Goal: Book appointment/travel/reservation

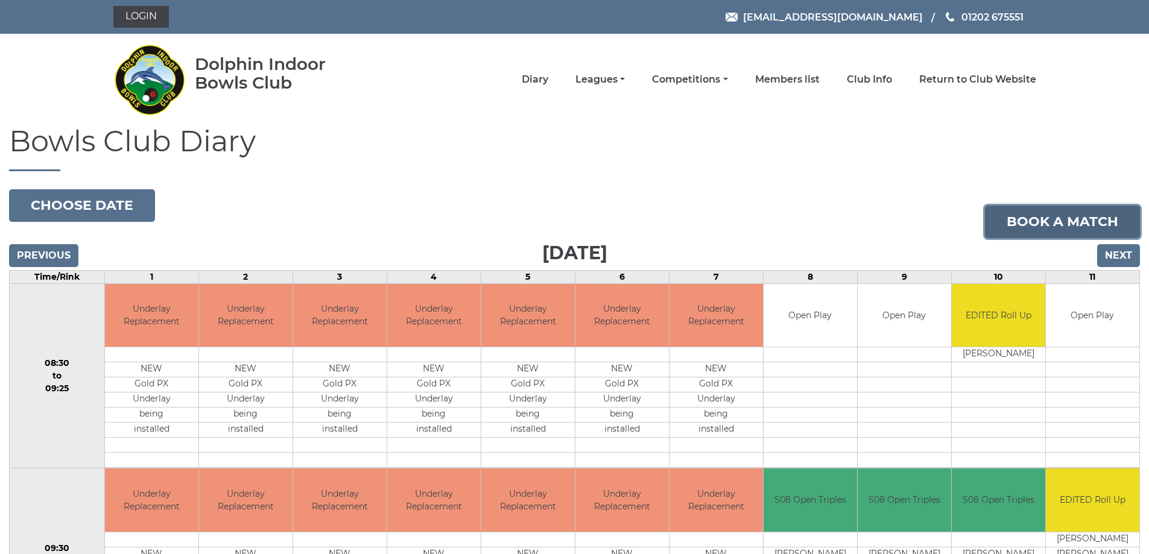
click at [1043, 228] on link "Book a match" at bounding box center [1062, 222] width 155 height 33
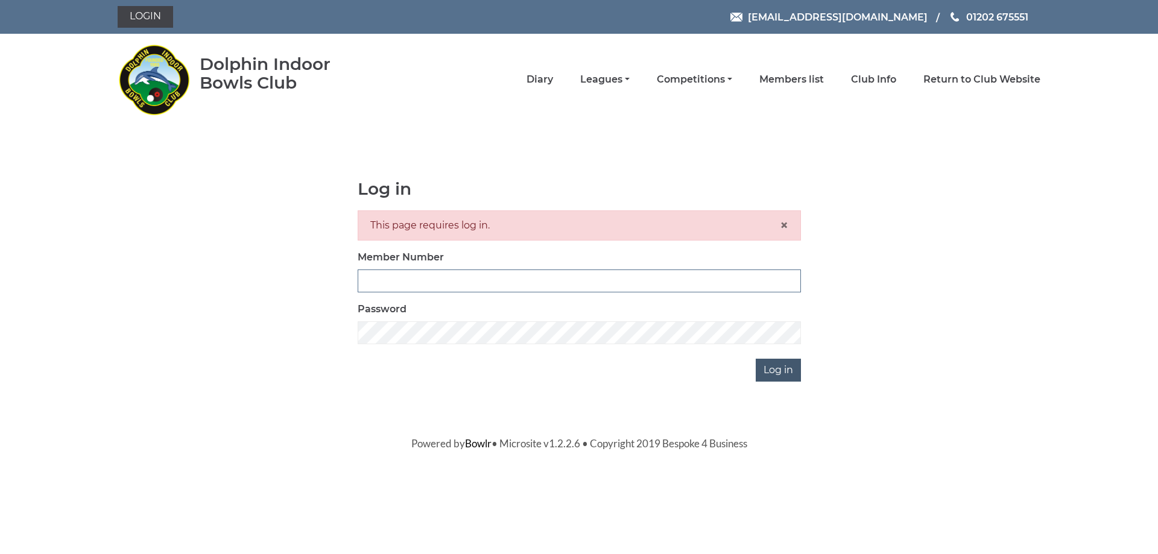
type input "3279"
click at [778, 373] on input "Log in" at bounding box center [778, 370] width 45 height 23
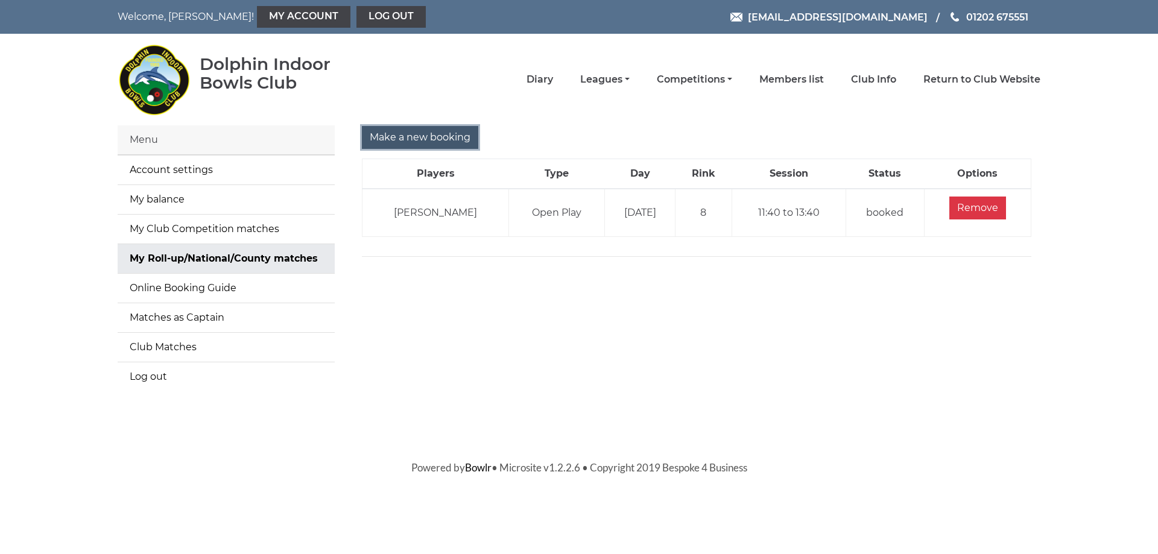
click at [428, 138] on input "Make a new booking" at bounding box center [420, 137] width 116 height 23
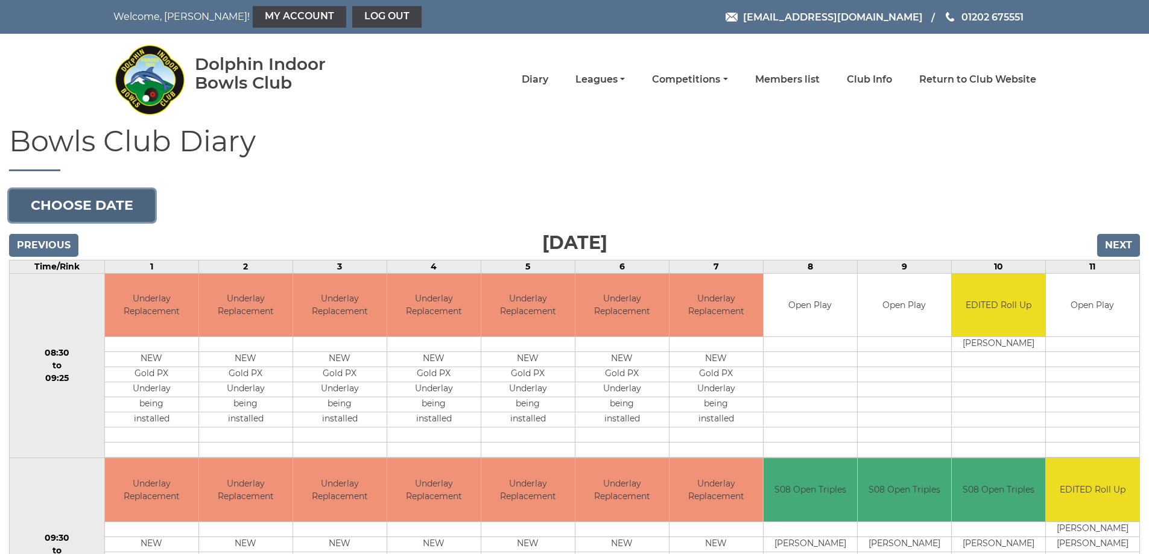
click at [96, 216] on button "Choose date" at bounding box center [82, 205] width 146 height 33
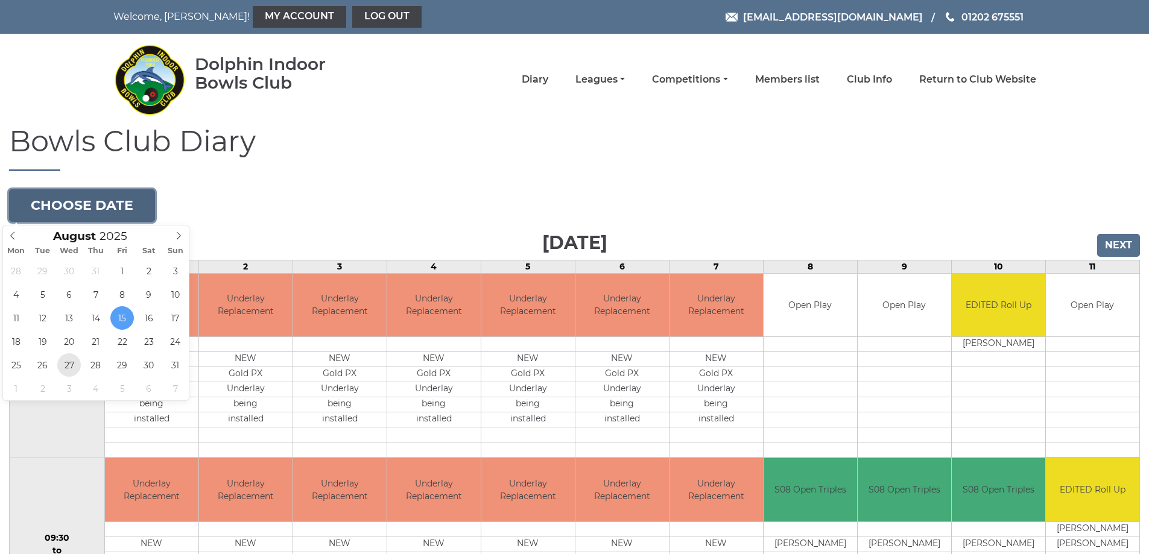
type input "2025-08-27"
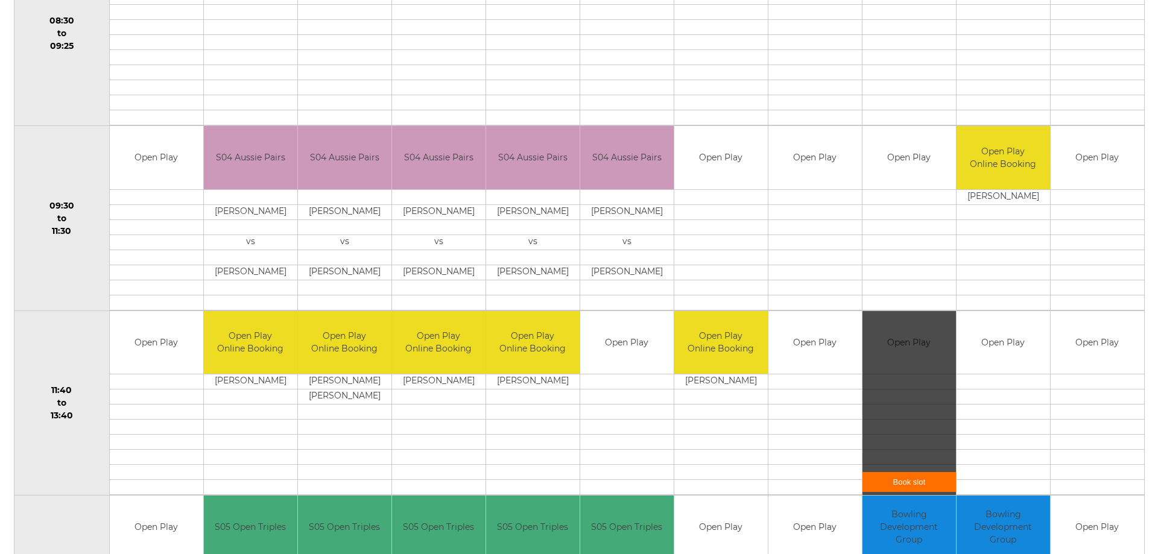
scroll to position [333, 0]
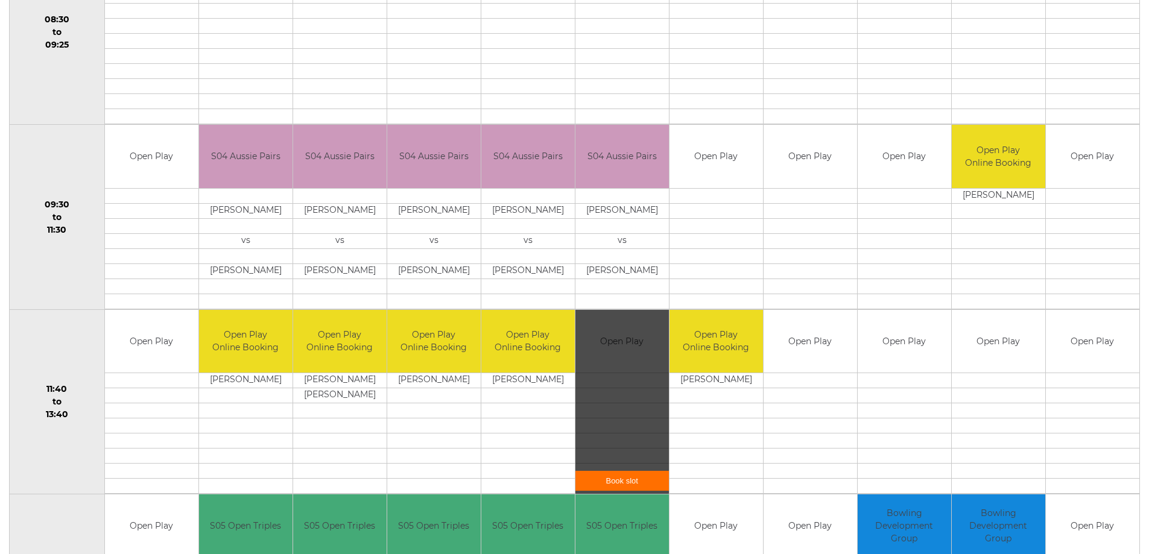
click at [633, 484] on link "Book slot" at bounding box center [621, 481] width 93 height 20
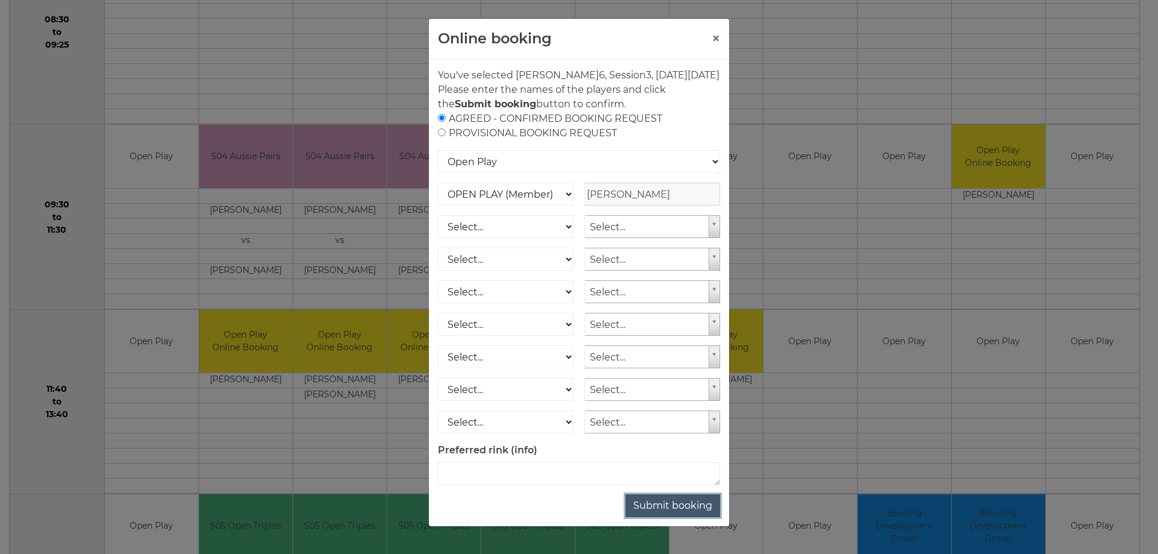
click at [696, 517] on button "Submit booking" at bounding box center [672, 505] width 95 height 23
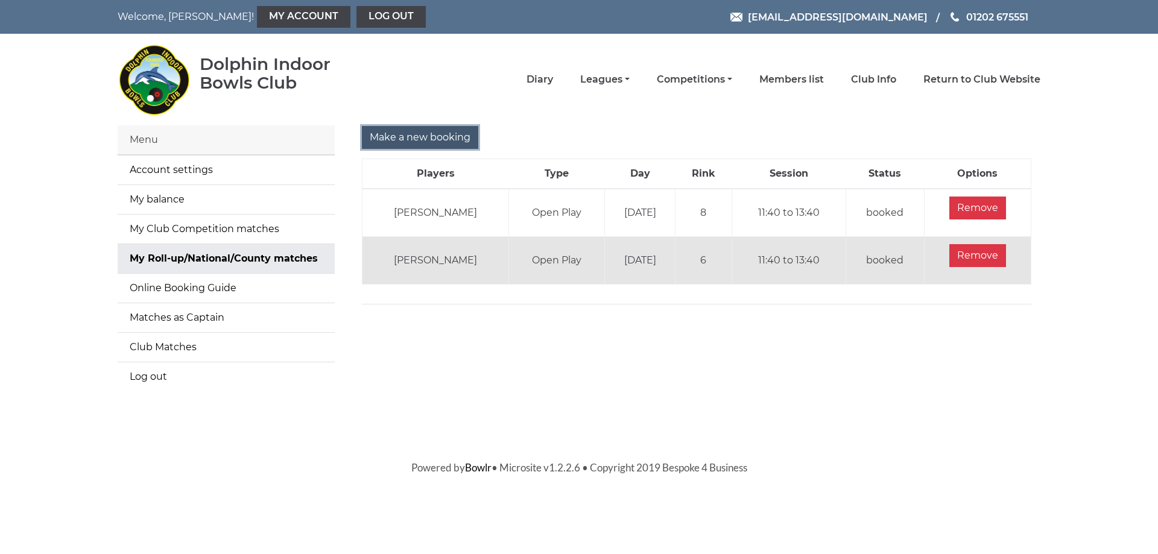
click at [422, 137] on input "Make a new booking" at bounding box center [420, 137] width 116 height 23
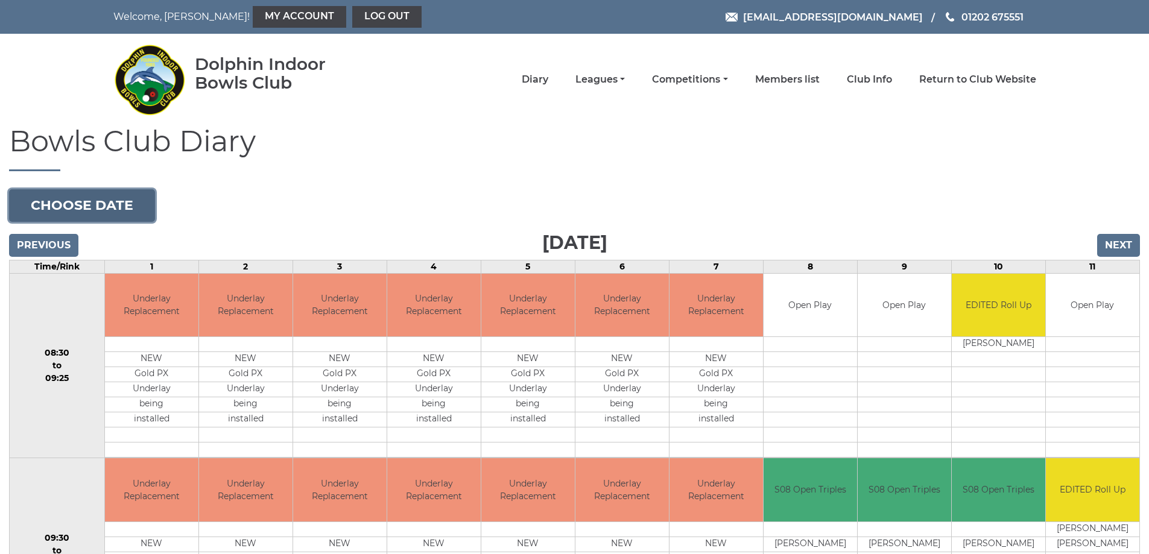
click at [105, 209] on button "Choose date" at bounding box center [82, 205] width 146 height 33
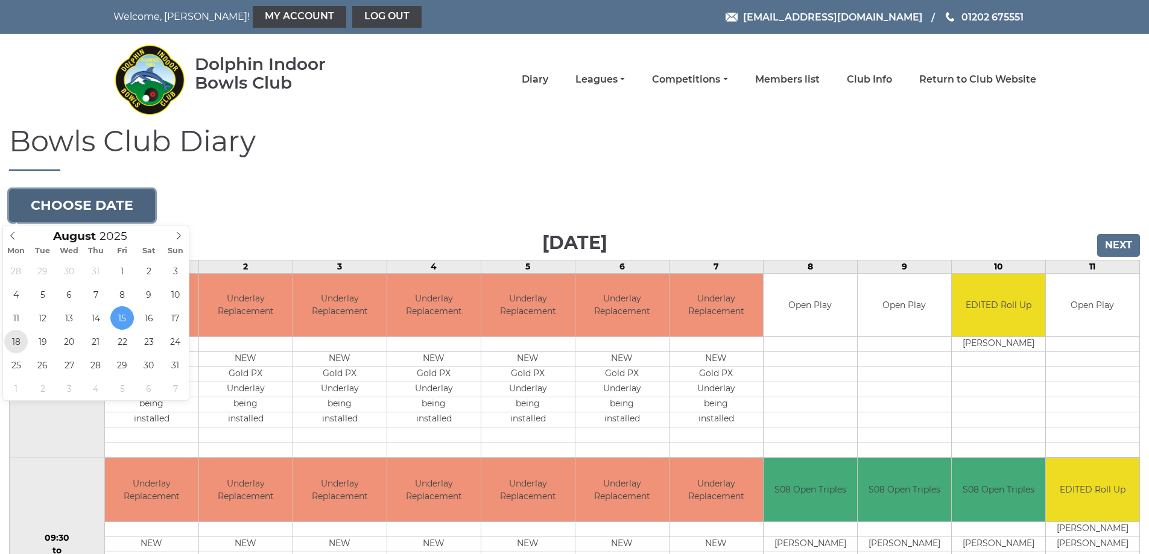
type input "2025-08-18"
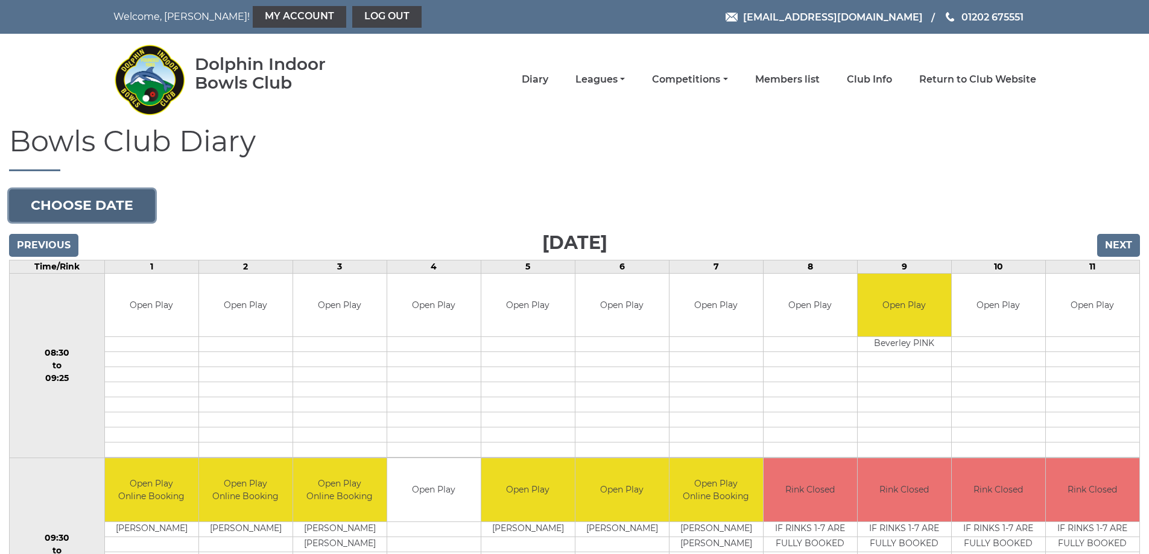
click at [57, 200] on button "Choose date" at bounding box center [82, 205] width 146 height 33
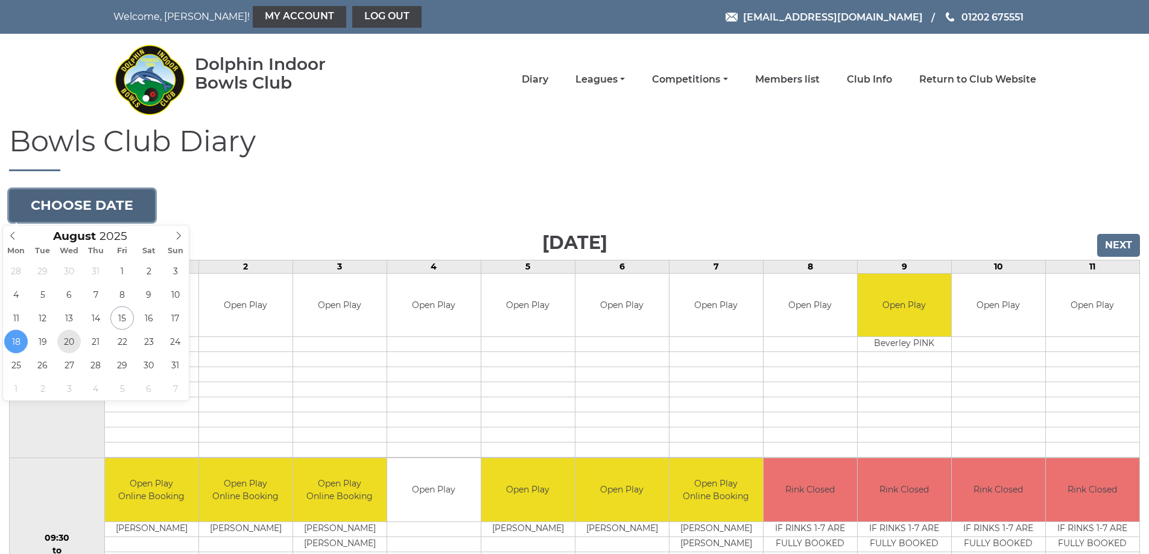
type input "[DATE]"
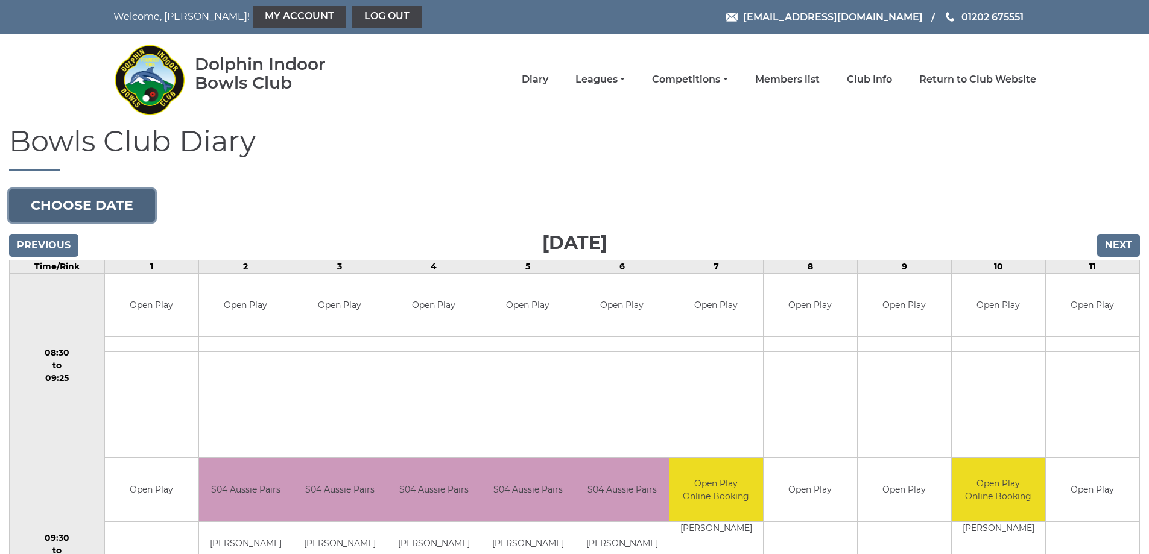
click at [86, 204] on button "Choose date" at bounding box center [82, 205] width 146 height 33
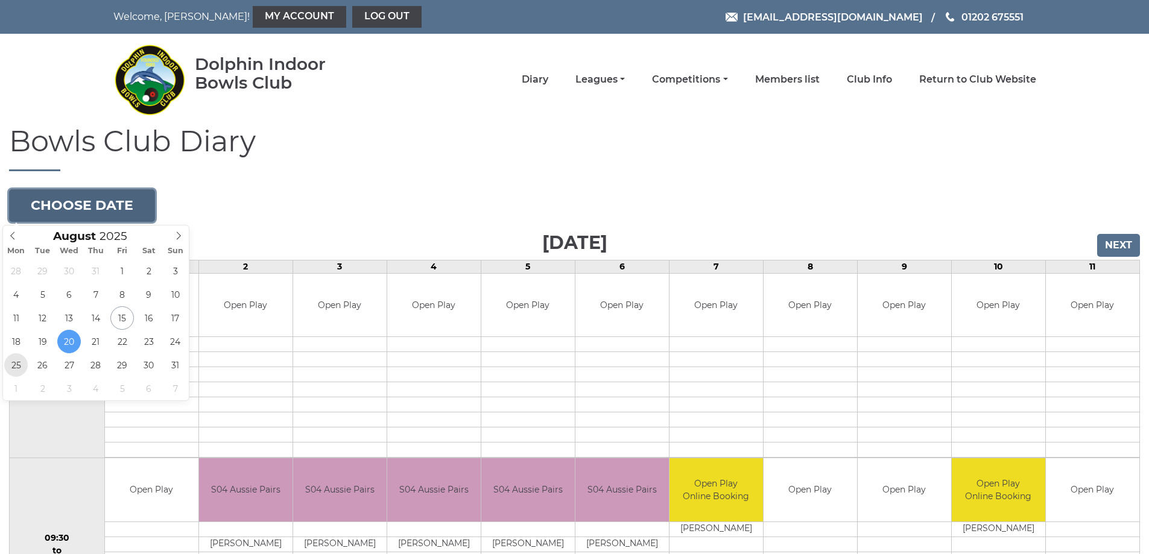
type input "2025-08-25"
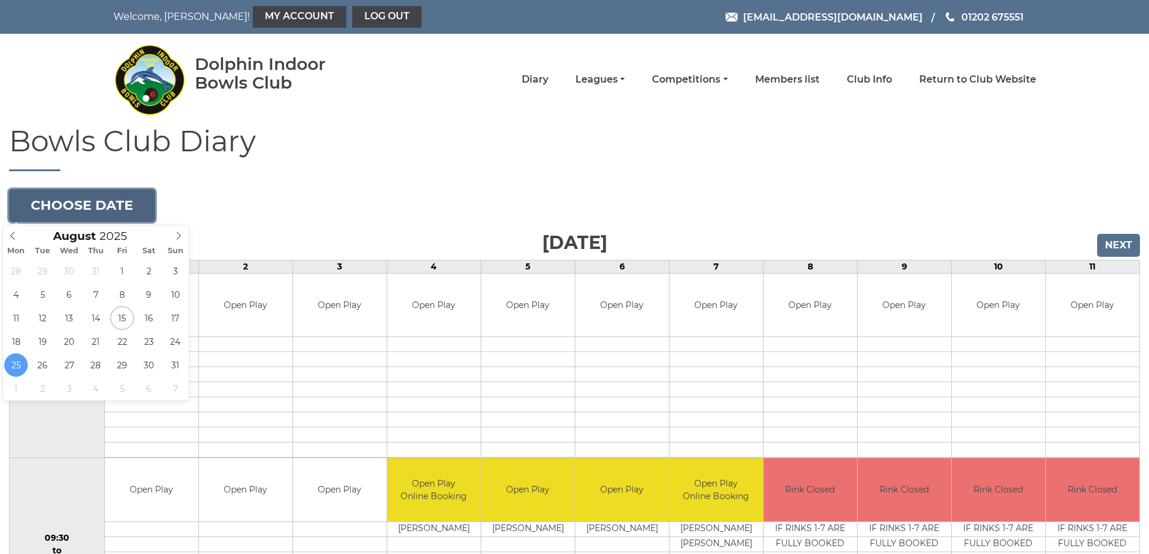
click at [100, 200] on button "Choose date" at bounding box center [82, 205] width 146 height 33
type input "2025-08-27"
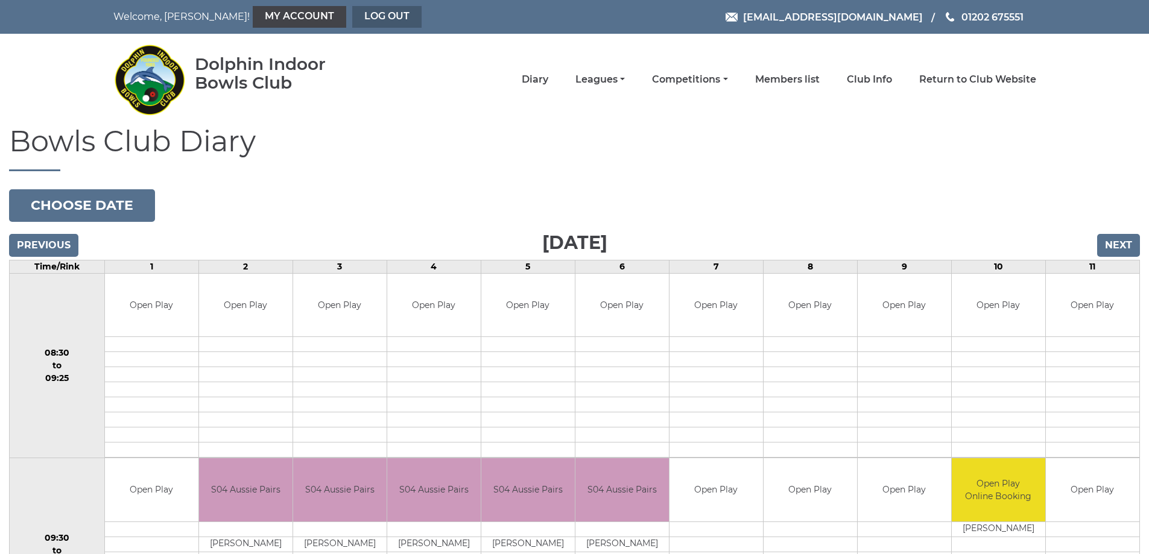
click at [356, 15] on link "Log out" at bounding box center [386, 17] width 69 height 22
